Goal: Transaction & Acquisition: Purchase product/service

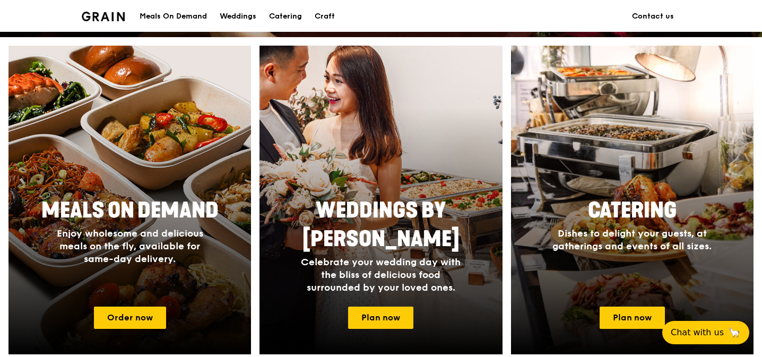
scroll to position [389, 0]
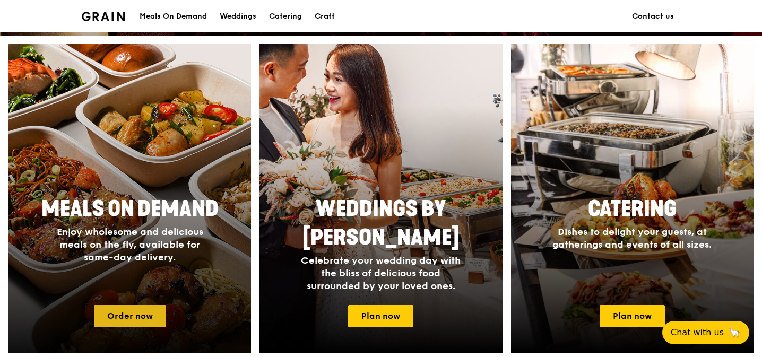
click at [125, 321] on link "Order now" at bounding box center [130, 316] width 72 height 22
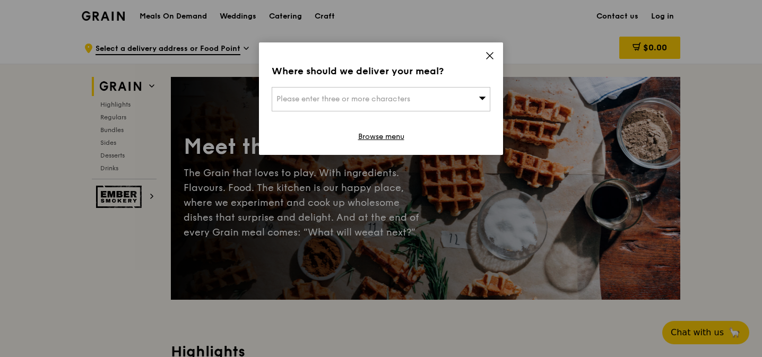
click at [488, 54] on icon at bounding box center [490, 56] width 10 height 10
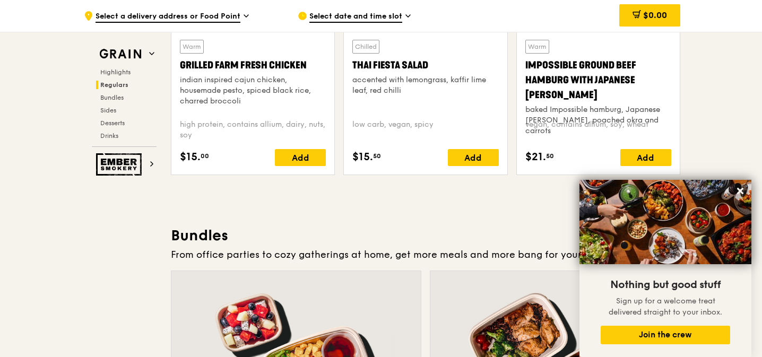
scroll to position [1343, 0]
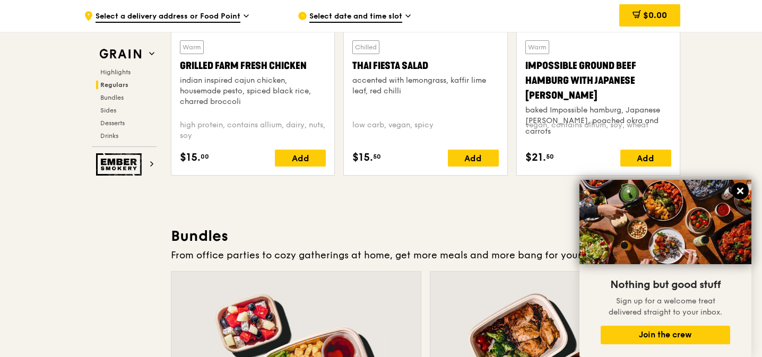
click at [742, 187] on icon at bounding box center [740, 191] width 10 height 10
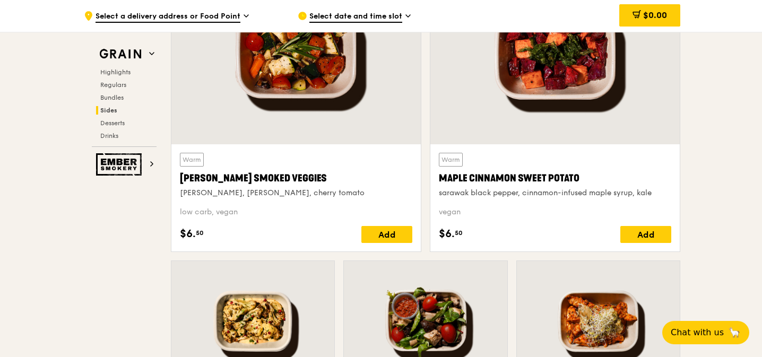
scroll to position [2491, 0]
